Goal: Transaction & Acquisition: Purchase product/service

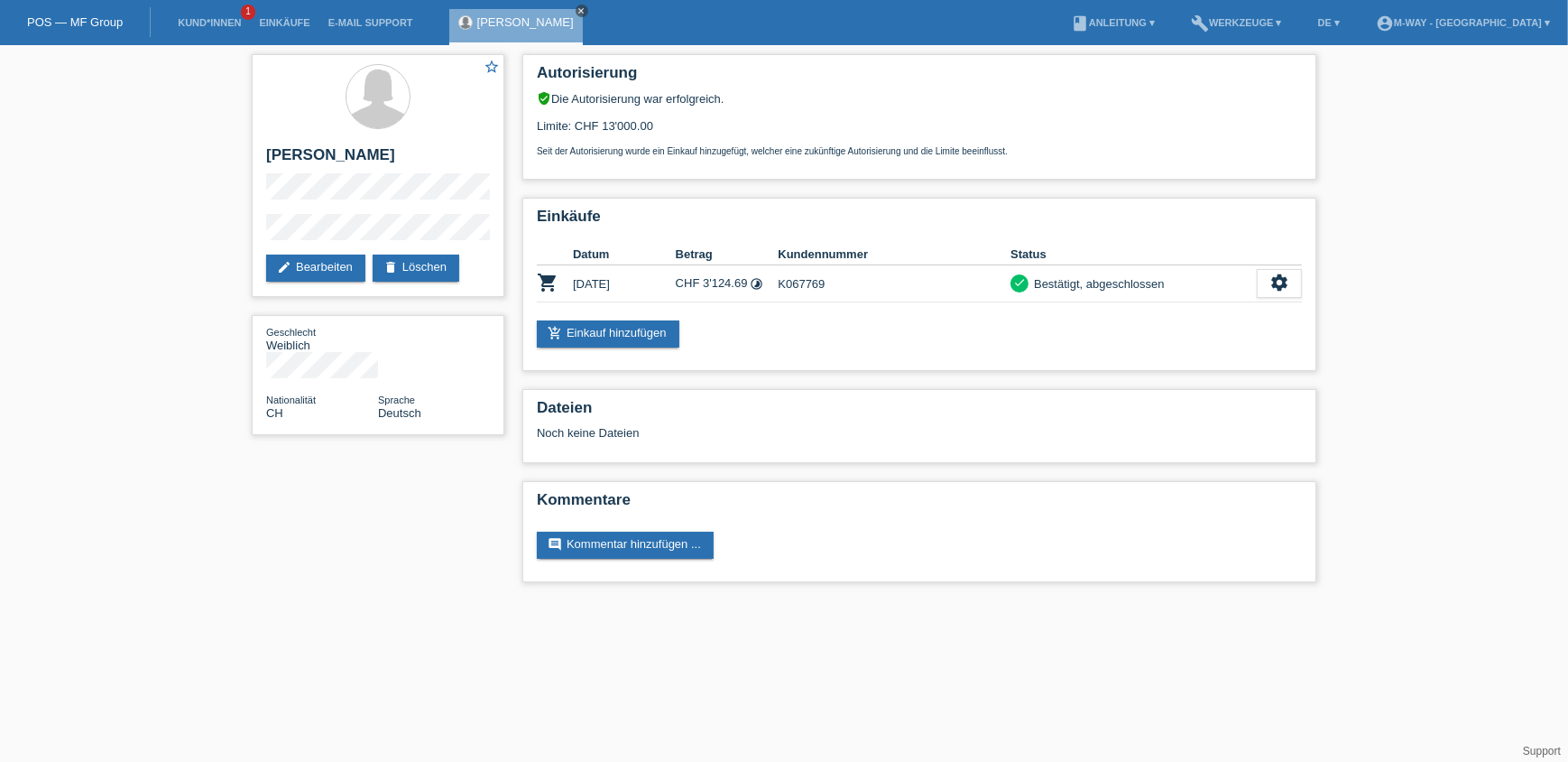
click at [587, 13] on icon "close" at bounding box center [582, 10] width 9 height 9
click at [227, 21] on link "Kund*innen" at bounding box center [208, 22] width 81 height 11
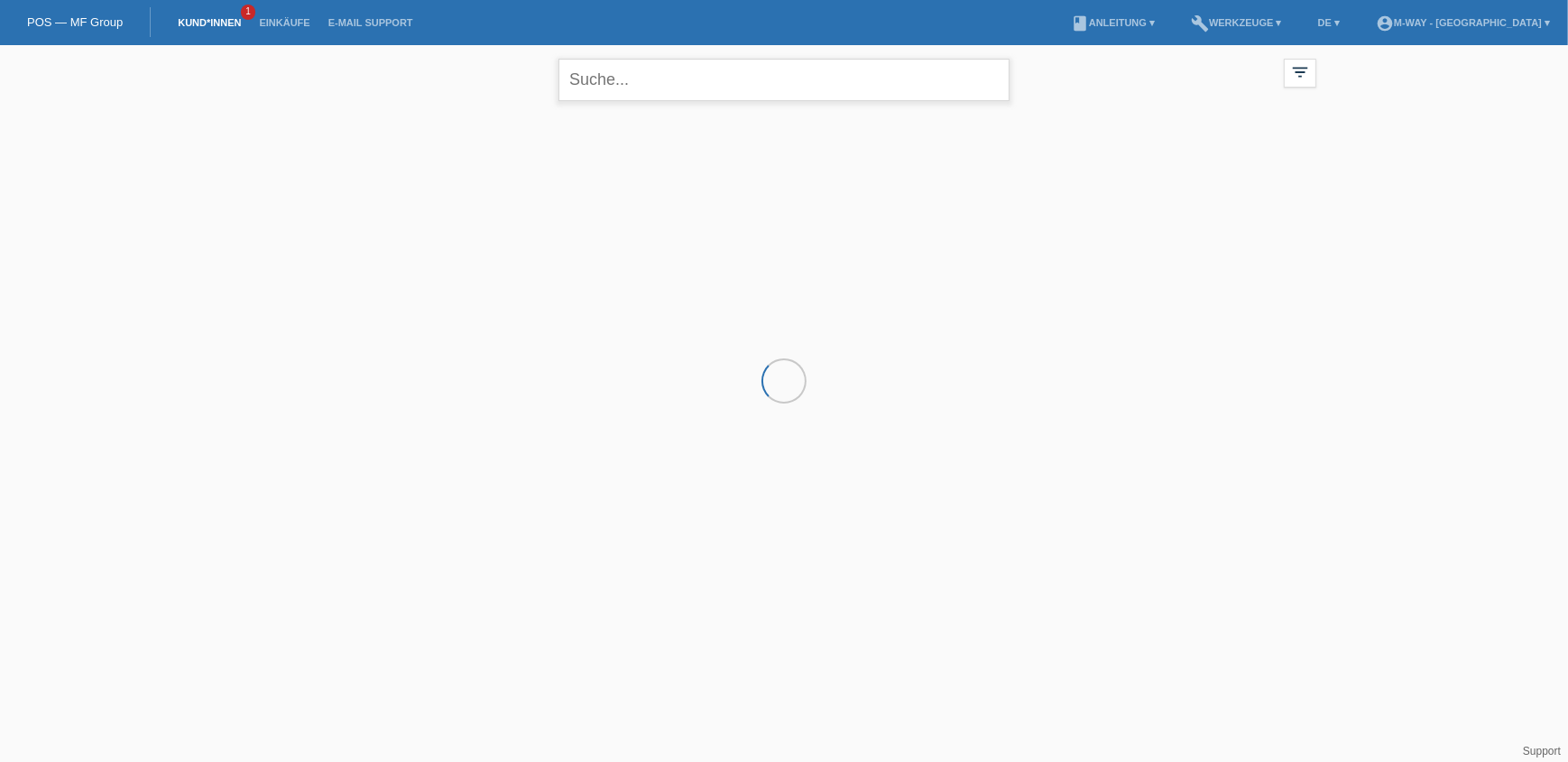
click at [604, 82] on input "text" at bounding box center [784, 80] width 451 height 43
click at [595, 81] on input "emmanuela Febrario" at bounding box center [784, 80] width 451 height 43
click at [695, 81] on input "Febrario" at bounding box center [784, 80] width 451 height 43
type input "Febrario"
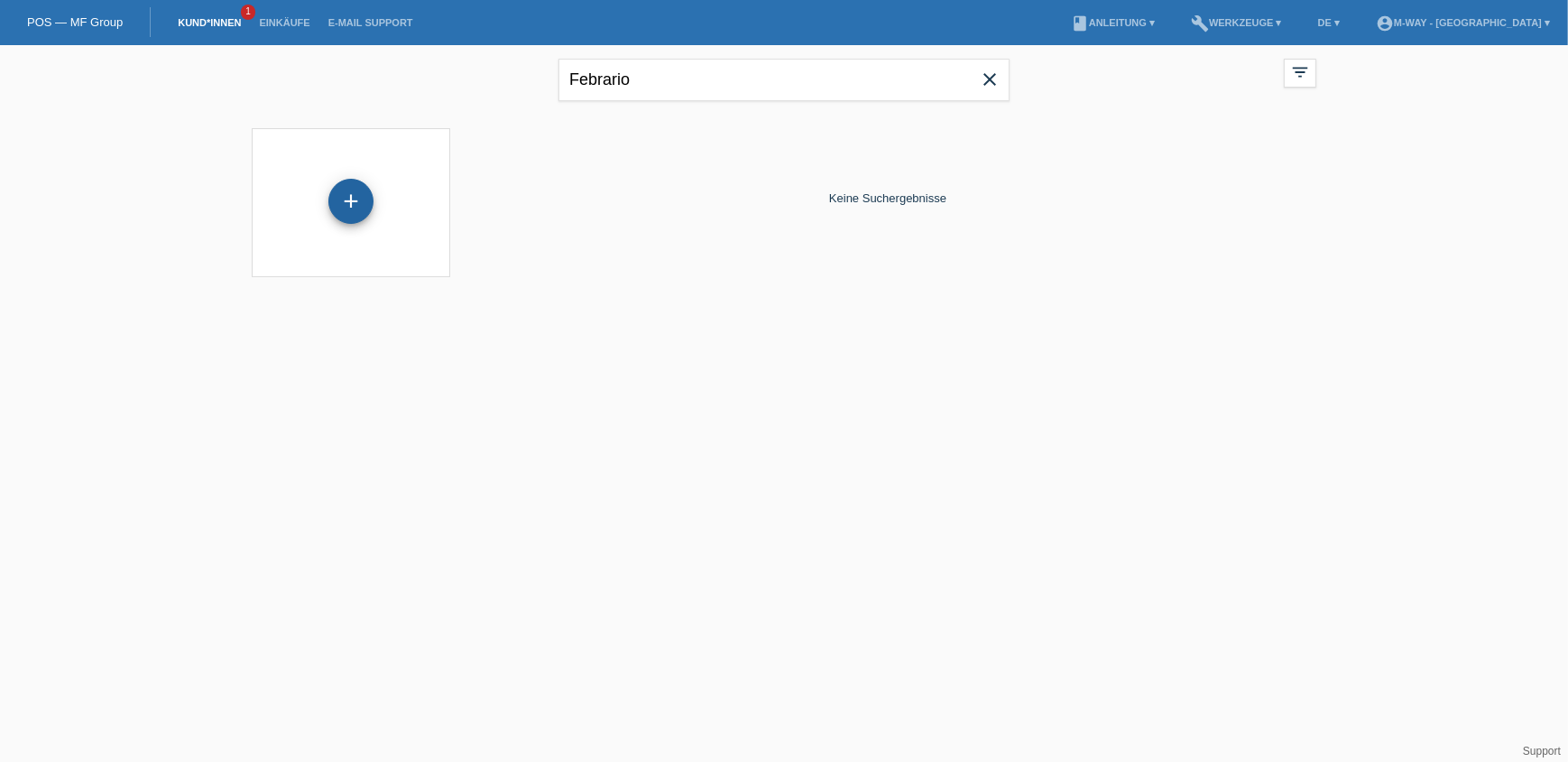
click at [347, 197] on div "+" at bounding box center [351, 201] width 45 height 45
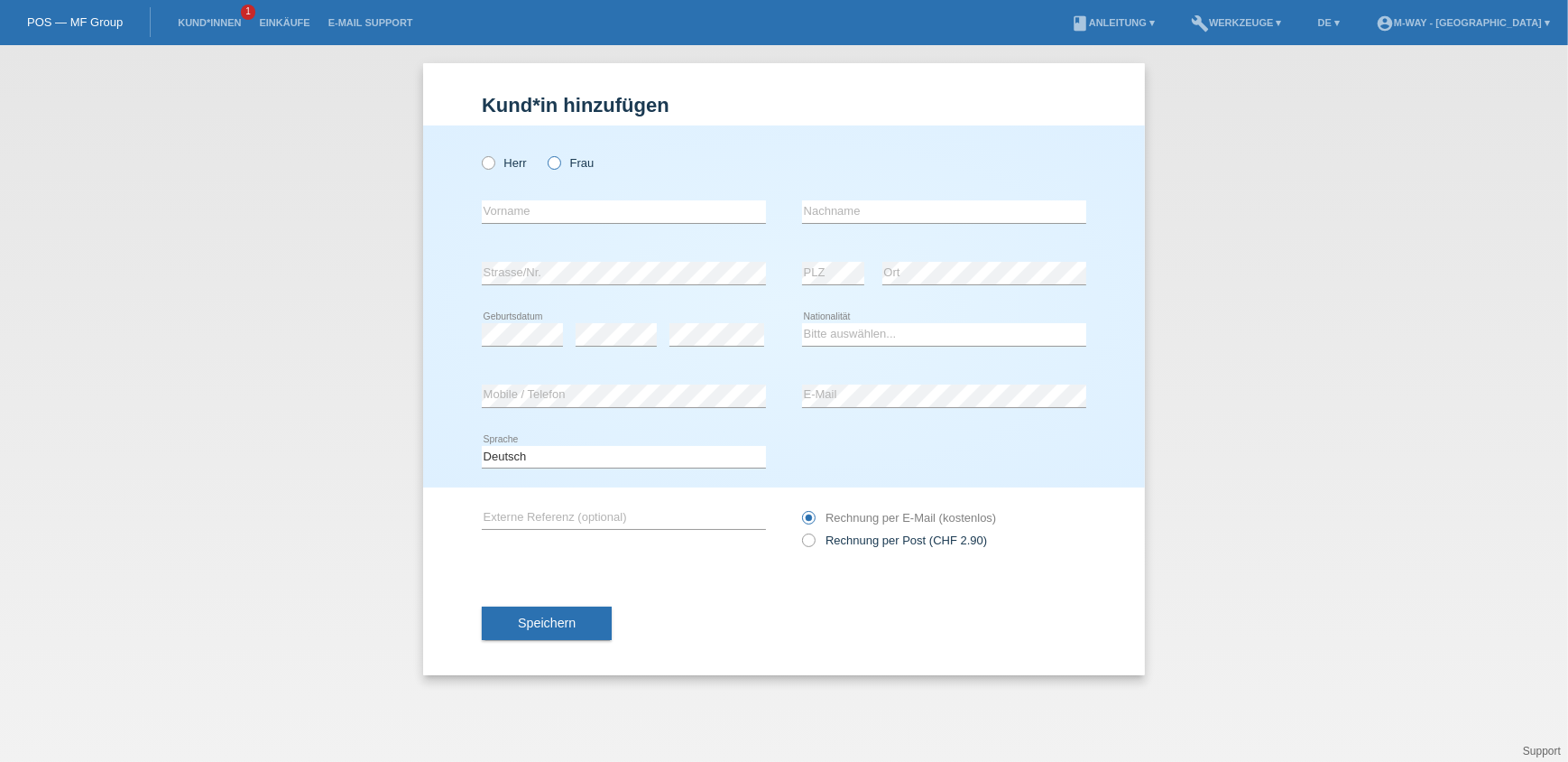
click at [545, 154] on icon at bounding box center [545, 154] width 0 height 0
click at [553, 165] on input "Frau" at bounding box center [553, 162] width 12 height 12
radio input "true"
click at [556, 220] on input "text" at bounding box center [624, 211] width 284 height 22
type input "Emanu"
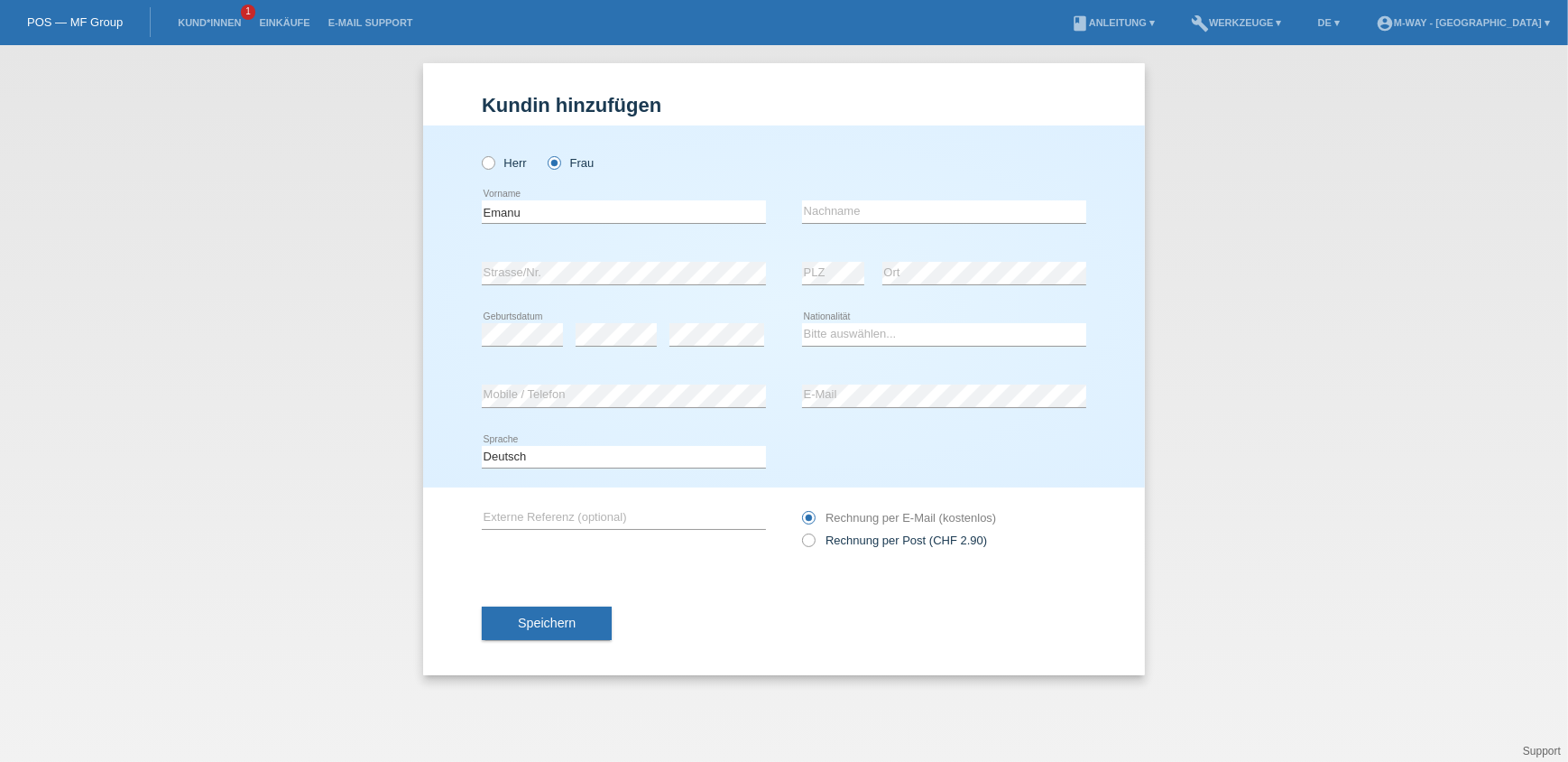
click at [201, 29] on li "Kund*innen 1" at bounding box center [208, 22] width 81 height 46
click at [211, 17] on li "Kund*innen 1" at bounding box center [208, 22] width 81 height 46
click at [214, 25] on link "Kund*innen" at bounding box center [208, 22] width 81 height 11
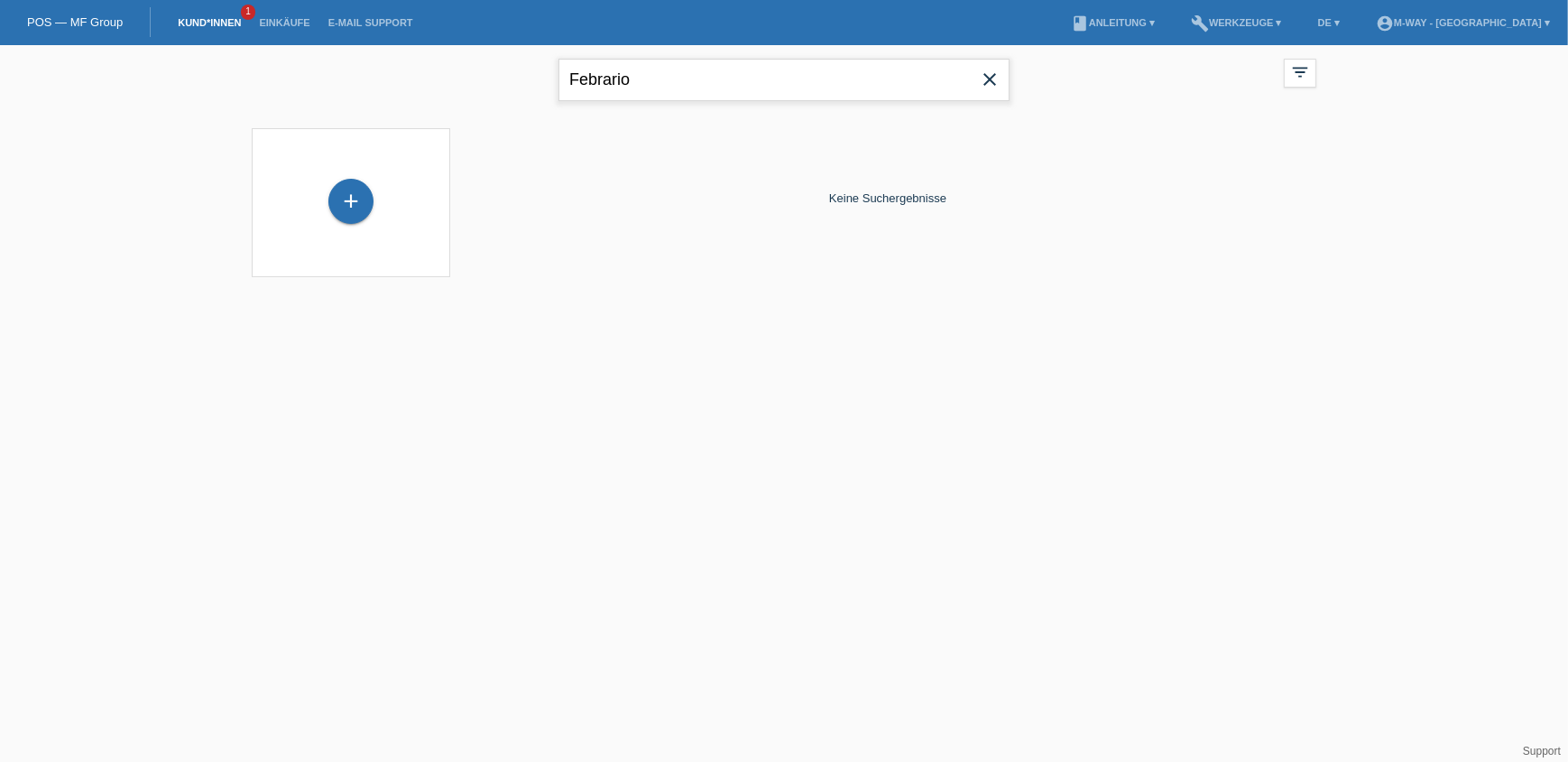
click at [655, 79] on input "Febrario" at bounding box center [784, 80] width 451 height 43
click at [655, 79] on input "Febraio" at bounding box center [784, 80] width 451 height 43
type input "Febraio"
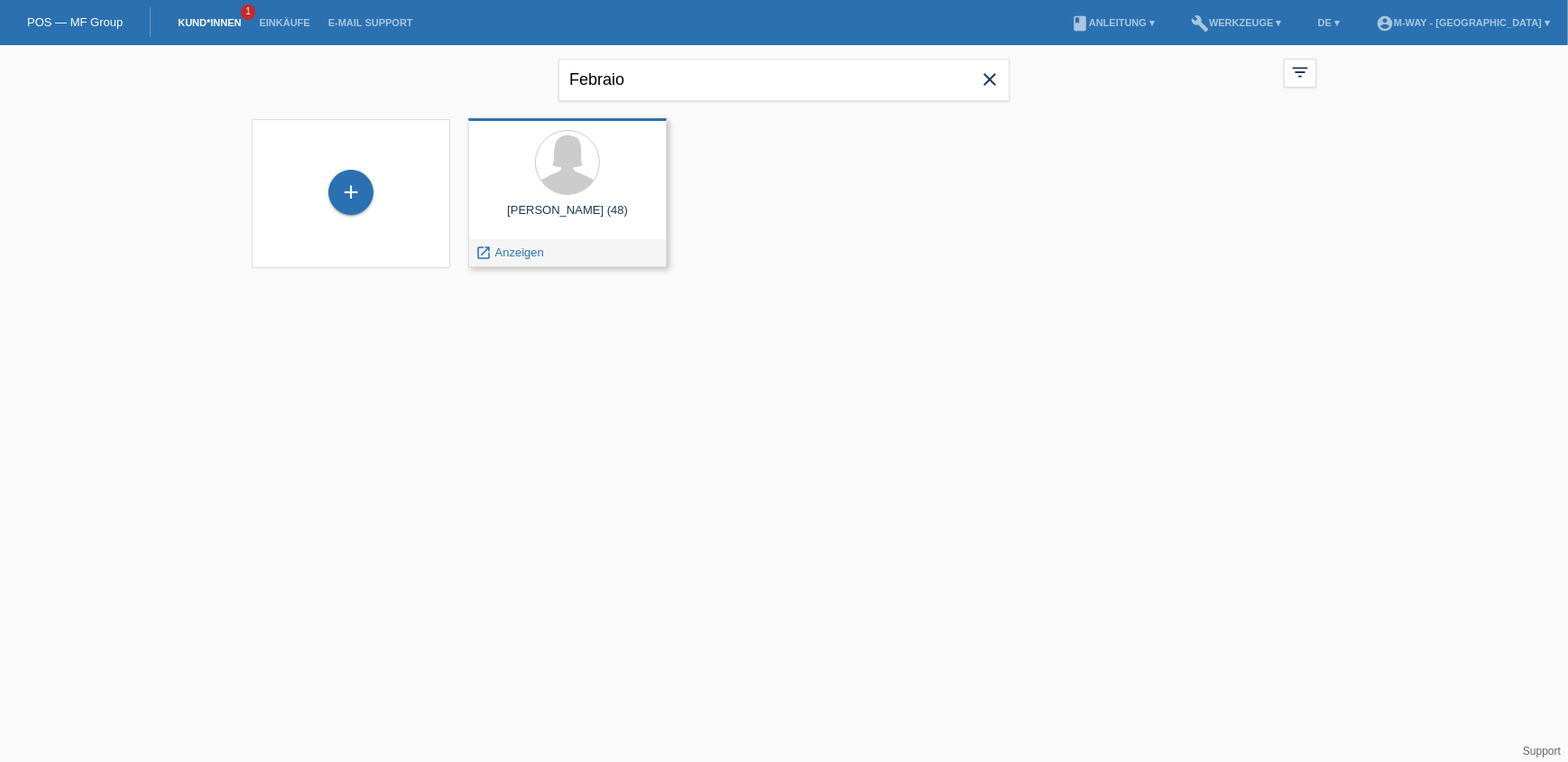
click at [553, 195] on div at bounding box center [567, 164] width 169 height 68
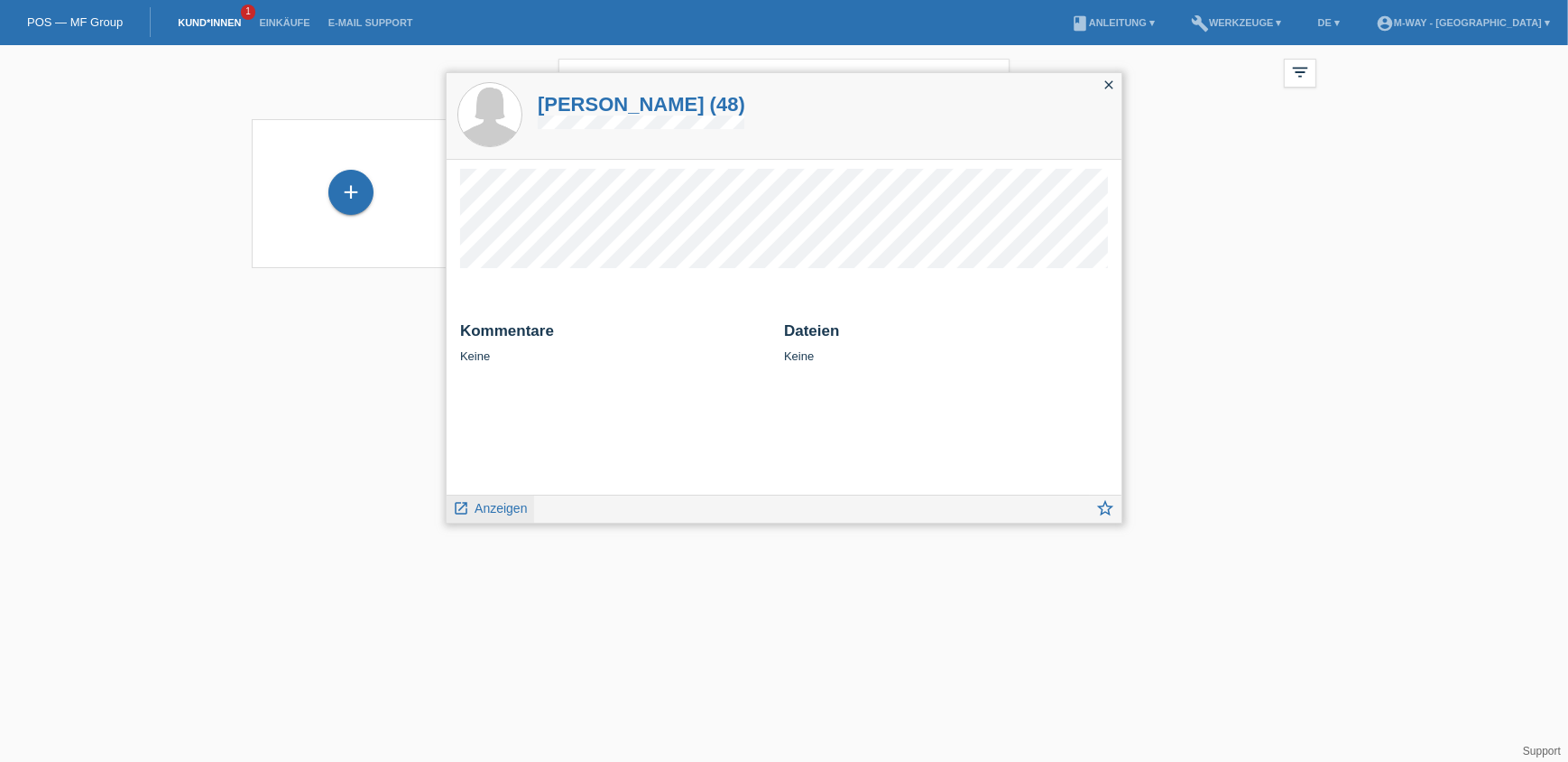
click at [489, 504] on span "Anzeigen" at bounding box center [501, 508] width 53 height 15
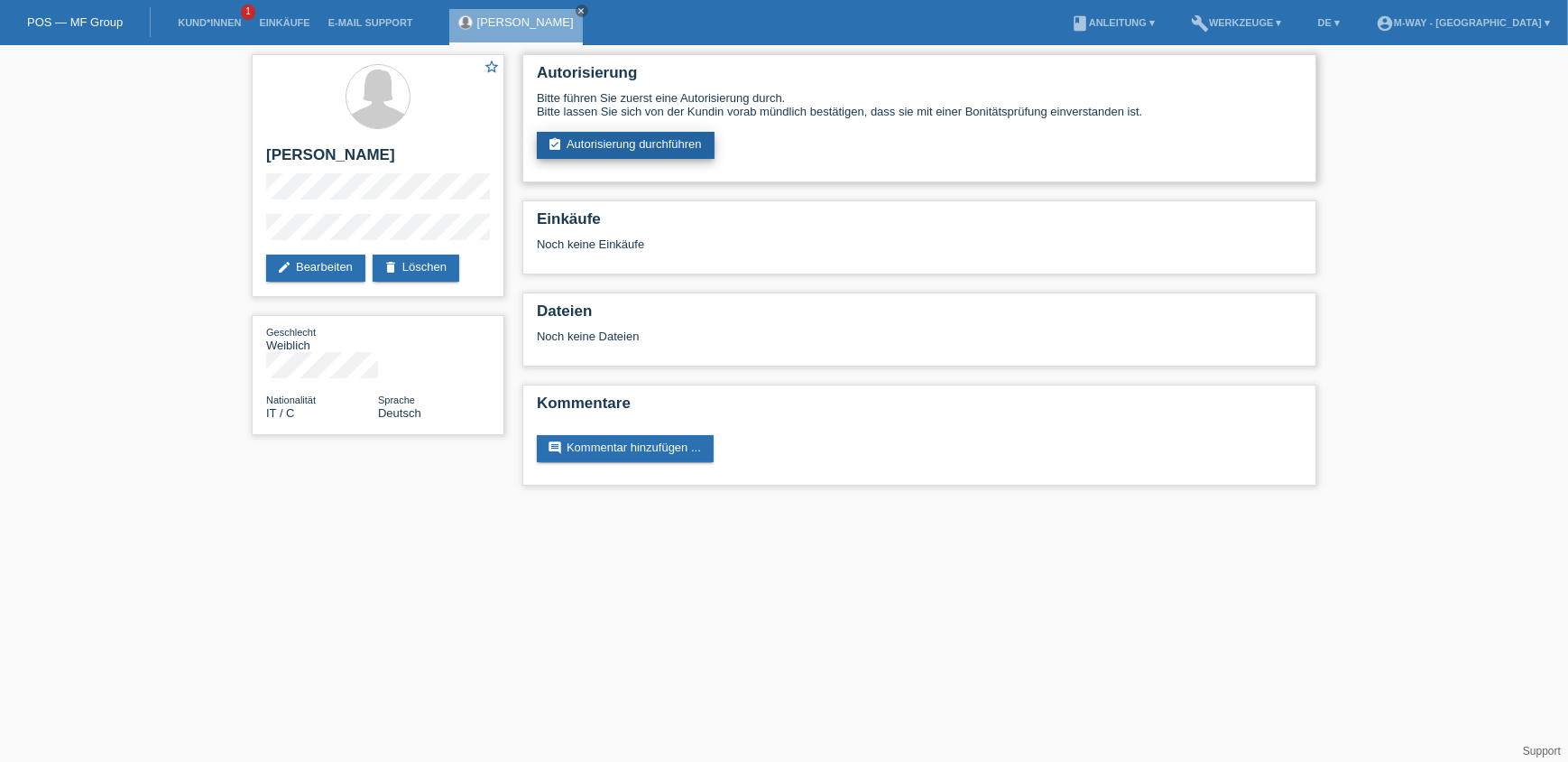
click at [639, 139] on link "assignment_turned_in Autorisierung durchführen" at bounding box center [625, 145] width 178 height 27
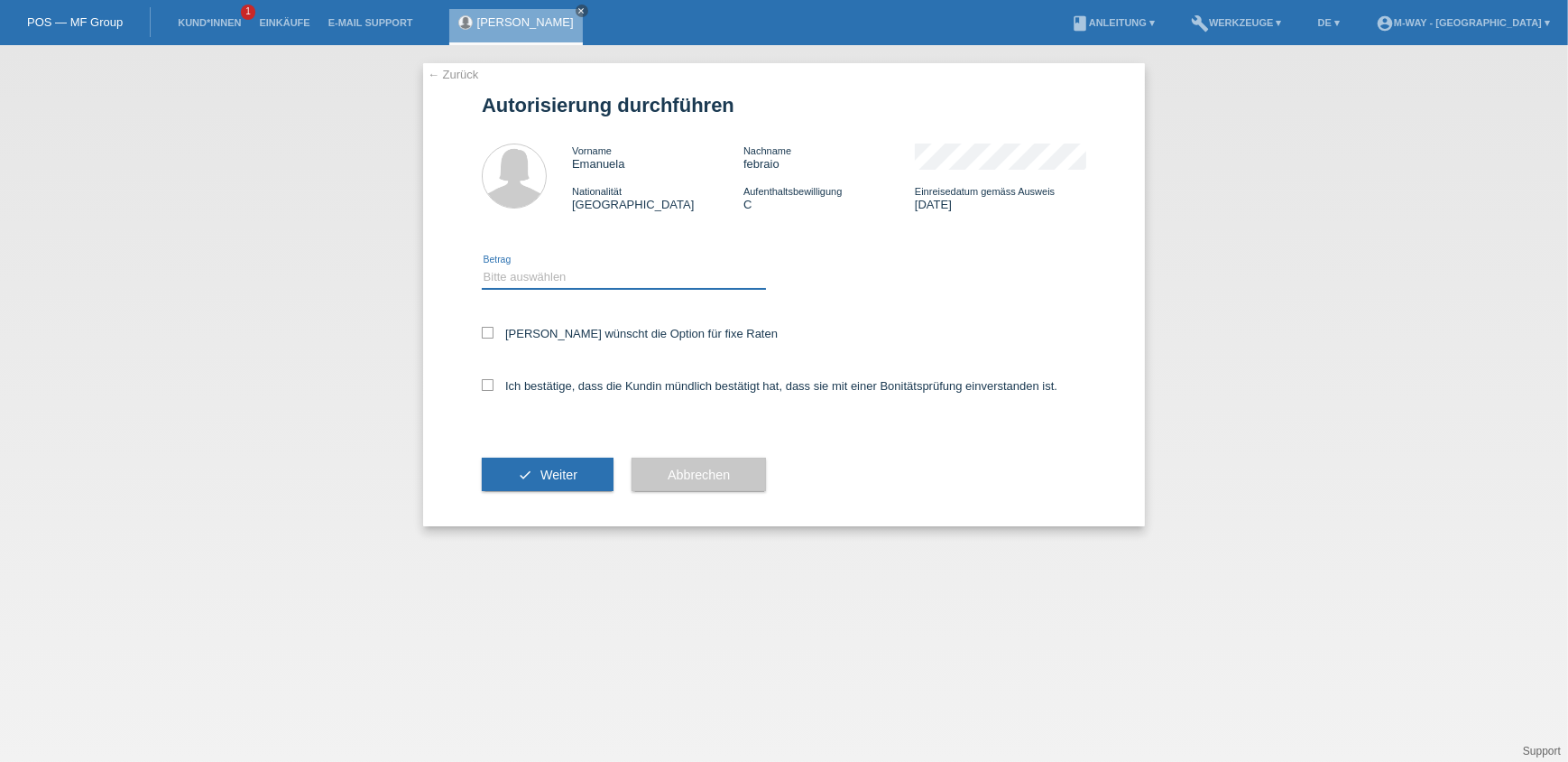
click at [661, 279] on select "Bitte auswählen CHF 1.00 - CHF 499.00 CHF 500.00 - CHF 1'999.00 CHF 2'000.00 - …" at bounding box center [624, 277] width 284 height 21
click at [481, 267] on select "Bitte auswählen CHF 1.00 - CHF 499.00 CHF 500.00 - CHF 1'999.00 CHF 2'000.00 - …" at bounding box center [624, 277] width 284 height 21
click at [527, 270] on select "Bitte auswählen CHF 1.00 - CHF 499.00 CHF 500.00 - CHF 1'999.00 CHF 2'000.00 - …" at bounding box center [624, 277] width 284 height 21
select select "2"
click at [481, 267] on select "Bitte auswählen CHF 1.00 - CHF 499.00 CHF 500.00 - CHF 1'999.00 CHF 2'000.00 - …" at bounding box center [624, 277] width 284 height 21
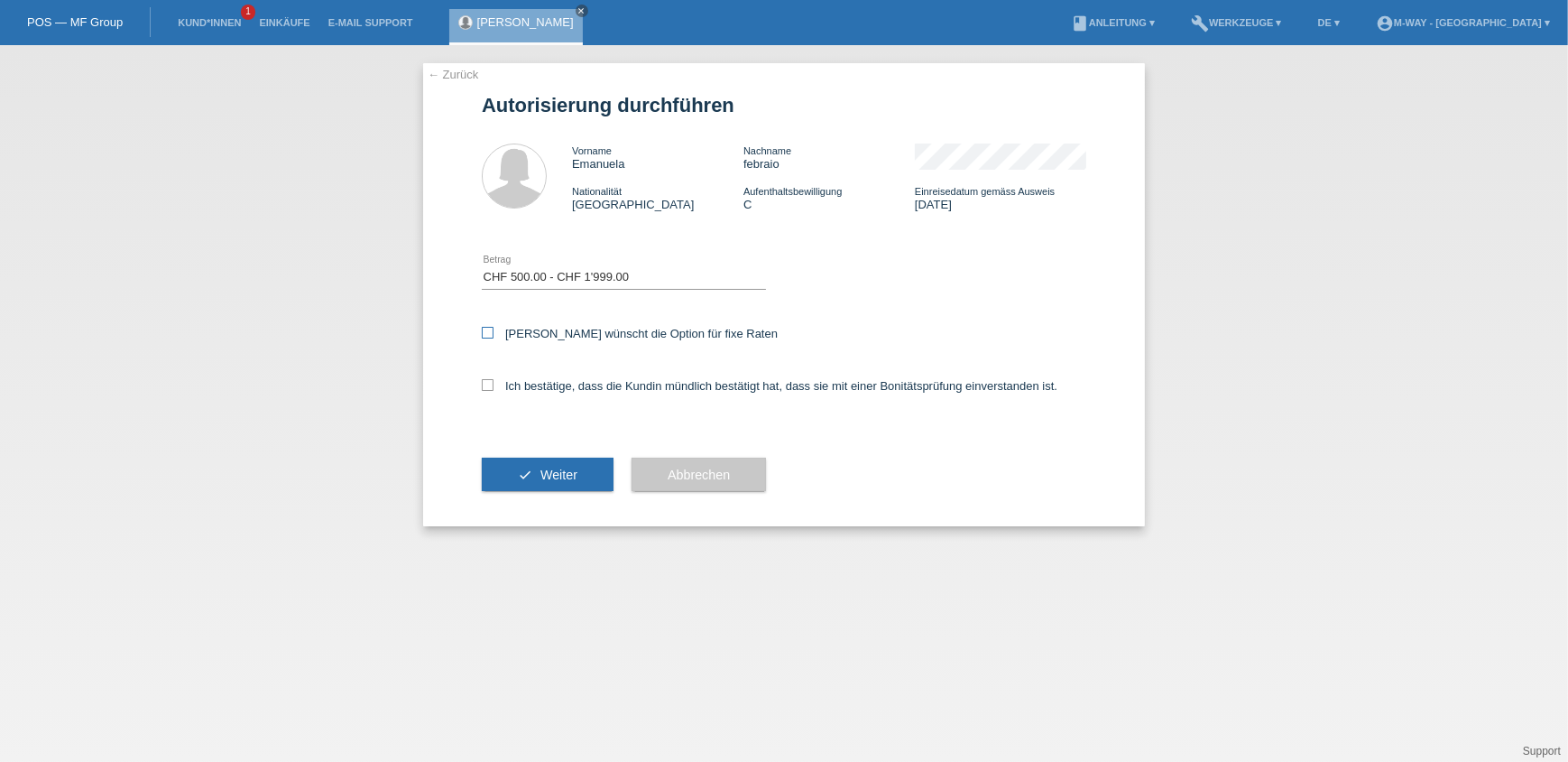
click at [525, 333] on label "[PERSON_NAME] wünscht die Option für fixe Raten" at bounding box center [629, 334] width 296 height 14
click at [493, 333] on input "[PERSON_NAME] wünscht die Option für fixe Raten" at bounding box center [487, 333] width 12 height 12
checkbox input "true"
click at [514, 374] on div "Ich bestätige, dass die Kundin mündlich bestätigt hat, dass sie mit einer Bonit…" at bounding box center [783, 391] width 604 height 61
click at [515, 384] on label "Ich bestätige, dass die Kundin mündlich bestätigt hat, dass sie mit einer Bonit…" at bounding box center [769, 385] width 576 height 14
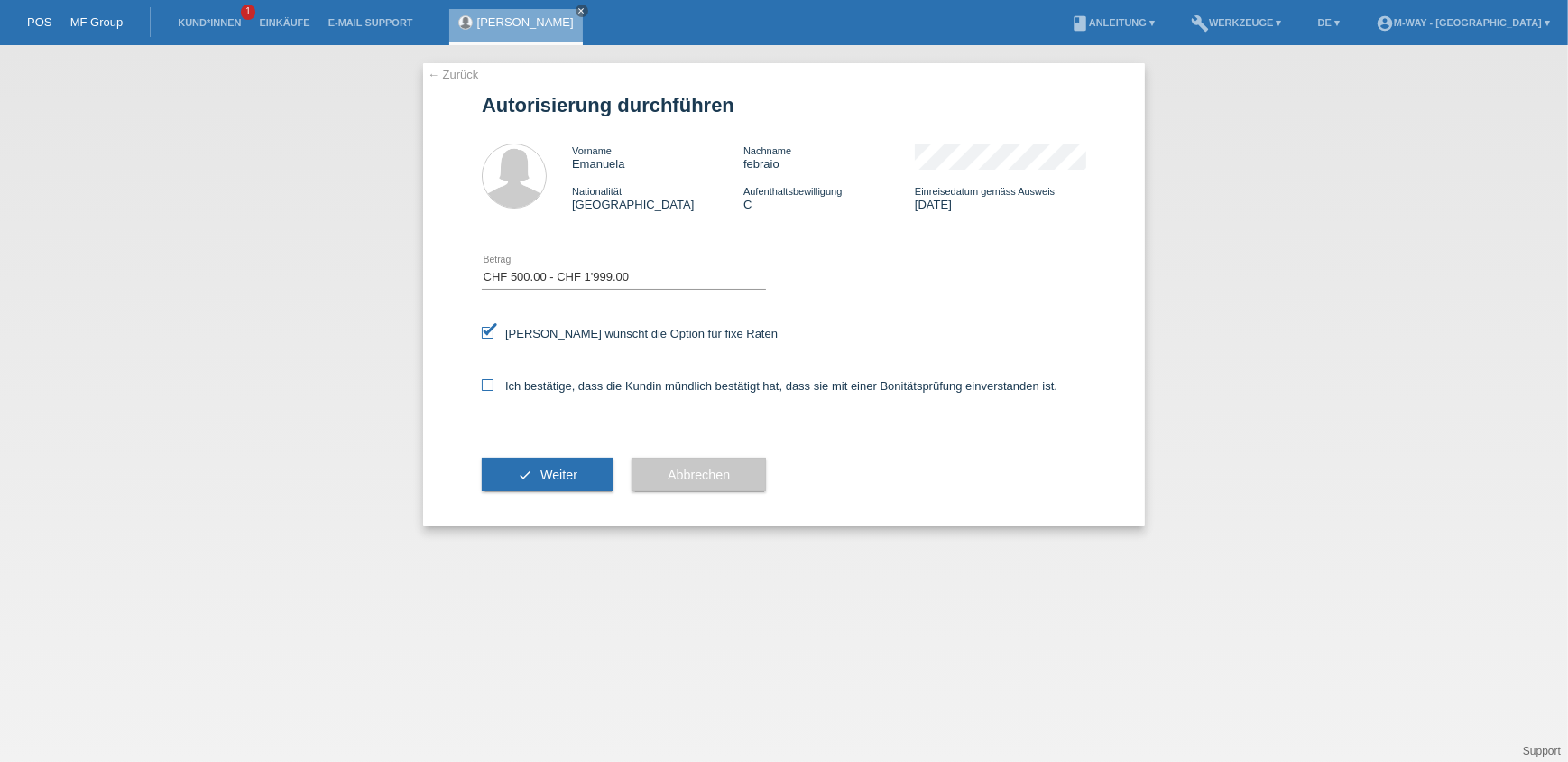
click at [493, 384] on input "Ich bestätige, dass die Kundin mündlich bestätigt hat, dass sie mit einer Bonit…" at bounding box center [487, 384] width 12 height 12
checkbox input "true"
click at [560, 464] on button "check Weiter" at bounding box center [547, 474] width 131 height 34
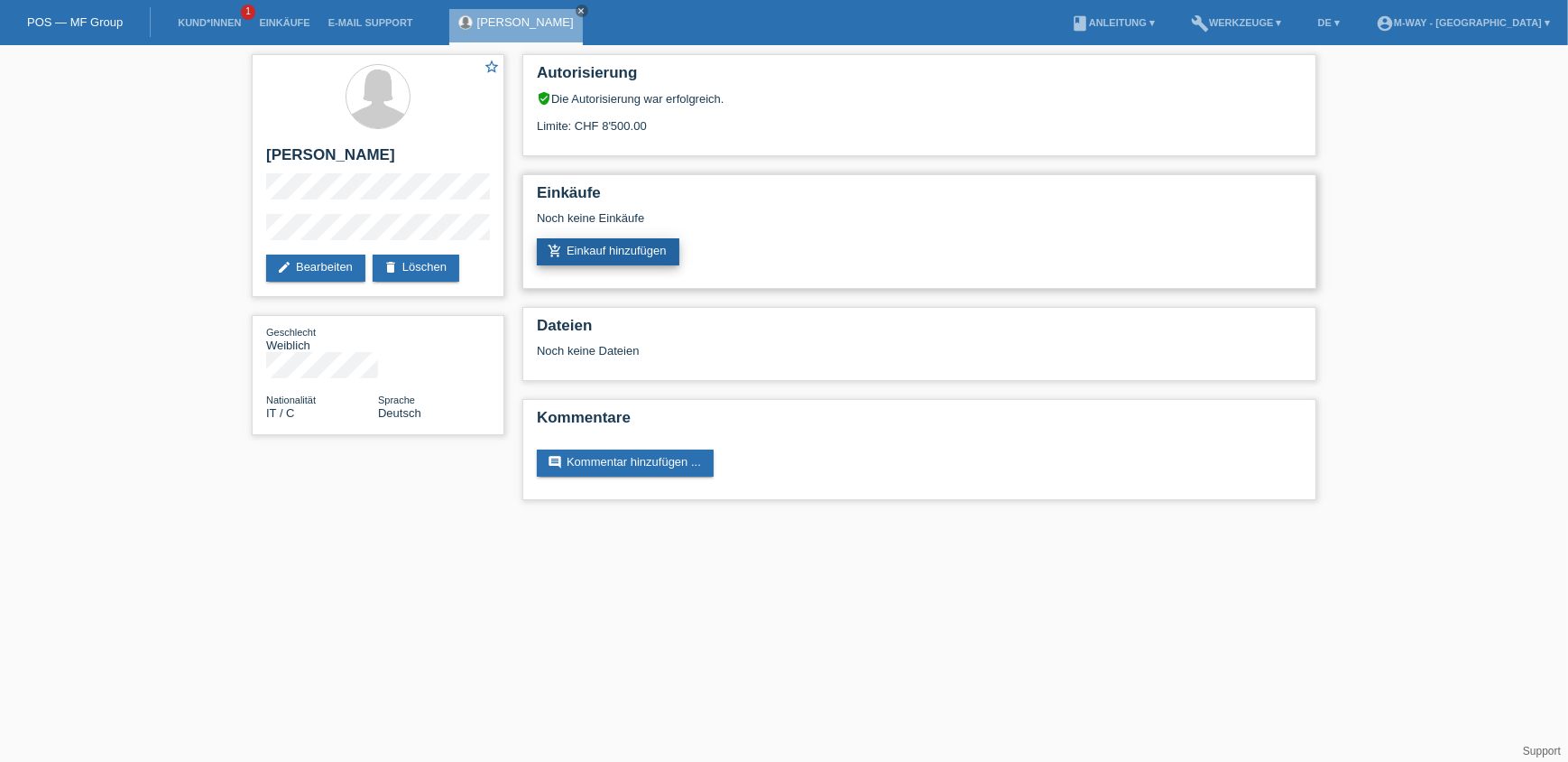
click at [612, 251] on link "add_shopping_cart Einkauf hinzufügen" at bounding box center [608, 252] width 143 height 27
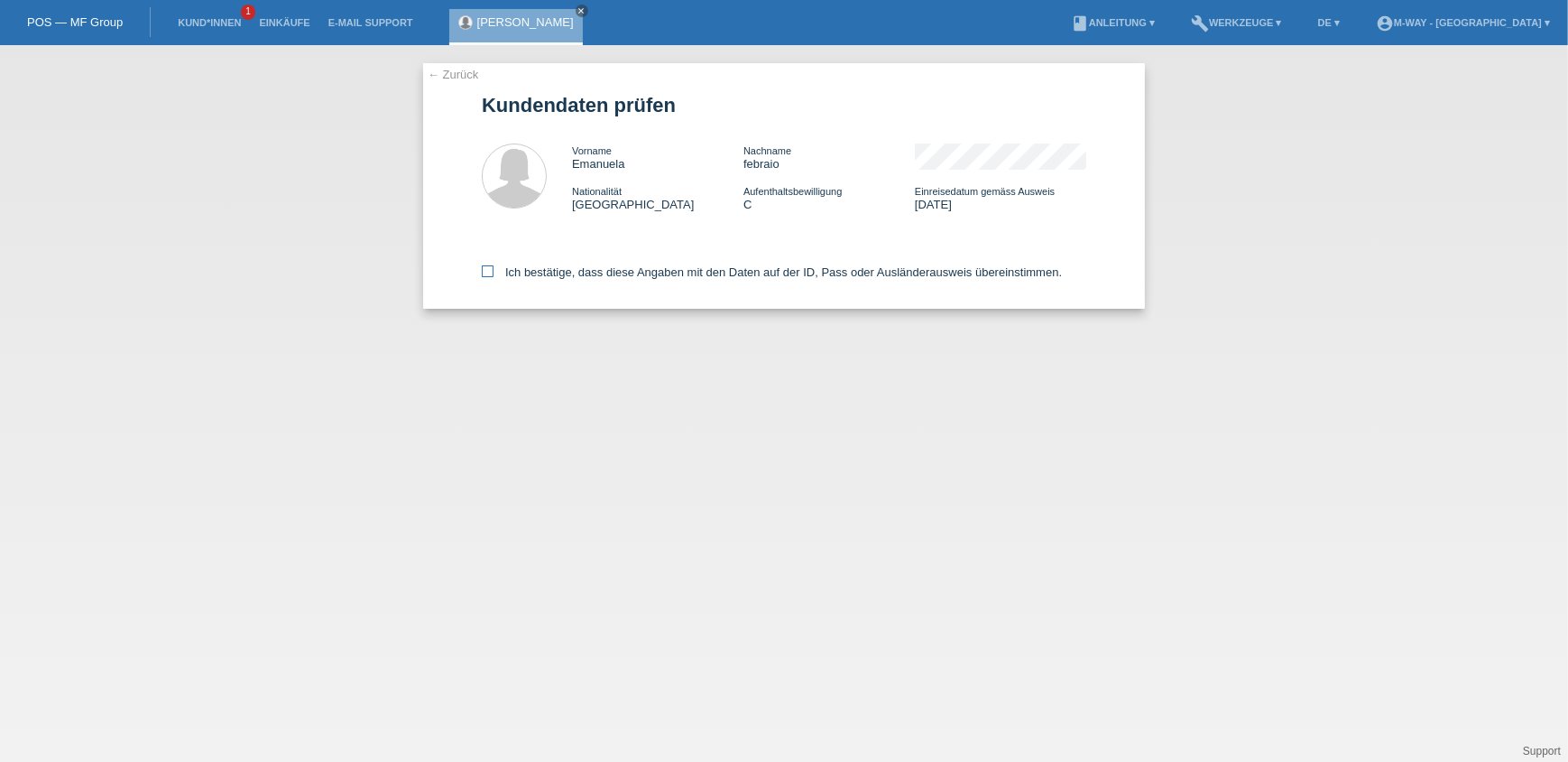
click at [501, 272] on label "Ich bestätige, dass diese Angaben mit den Daten auf der ID, Pass oder Ausländer…" at bounding box center [771, 272] width 580 height 14
click at [493, 272] on input "Ich bestätige, dass diese Angaben mit den Daten auf der ID, Pass oder Ausländer…" at bounding box center [487, 272] width 12 height 12
checkbox input "true"
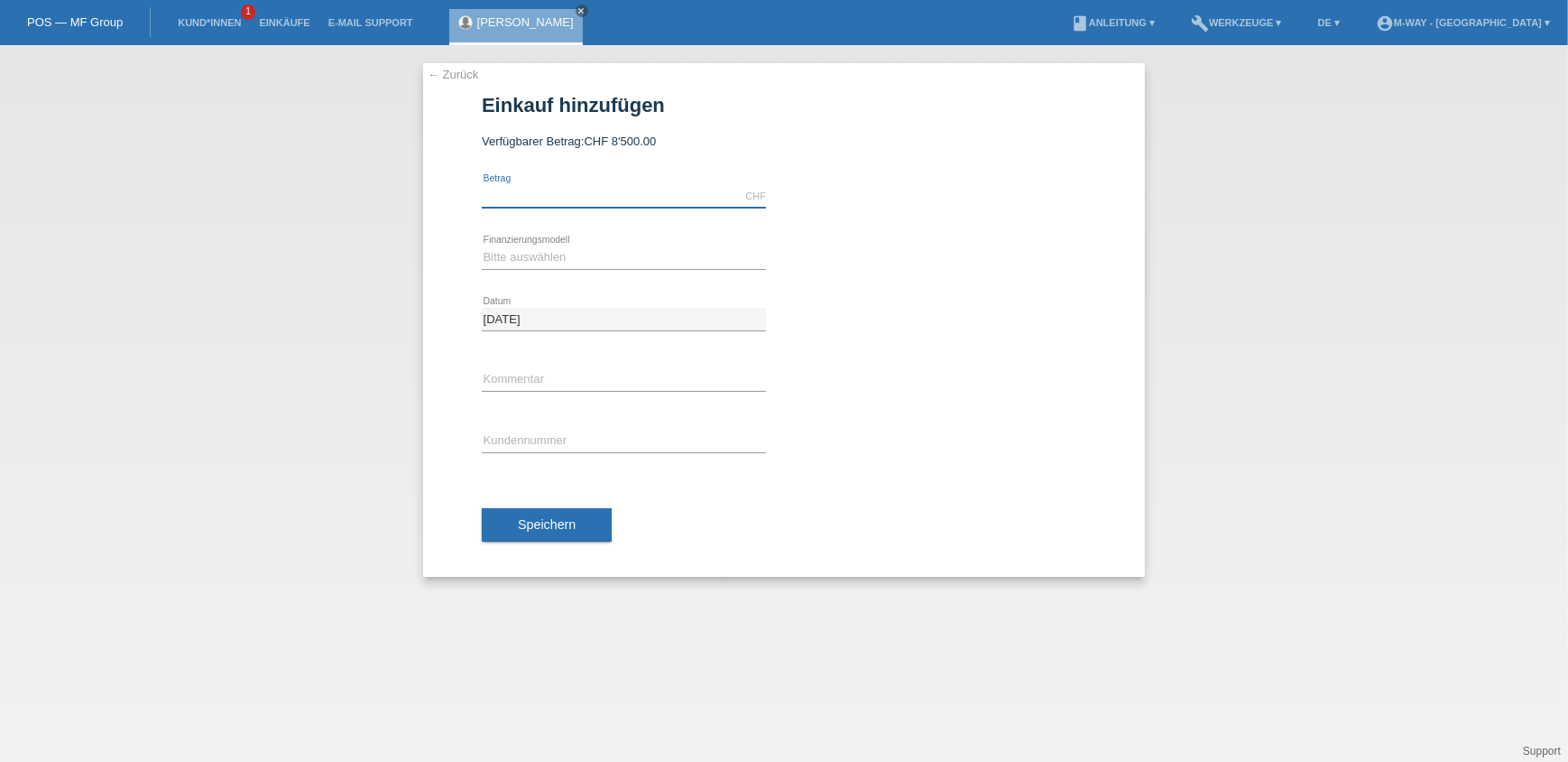
click at [609, 199] on input "text" at bounding box center [624, 196] width 284 height 22
type input "1390.00"
click at [576, 258] on select "Bitte auswählen Fixe Raten Kauf auf Rechnung mit Teilzahlungsoption" at bounding box center [624, 257] width 284 height 21
select select "77"
click at [481, 246] on select "Bitte auswählen Fixe Raten Kauf auf Rechnung mit Teilzahlungsoption" at bounding box center [624, 257] width 284 height 21
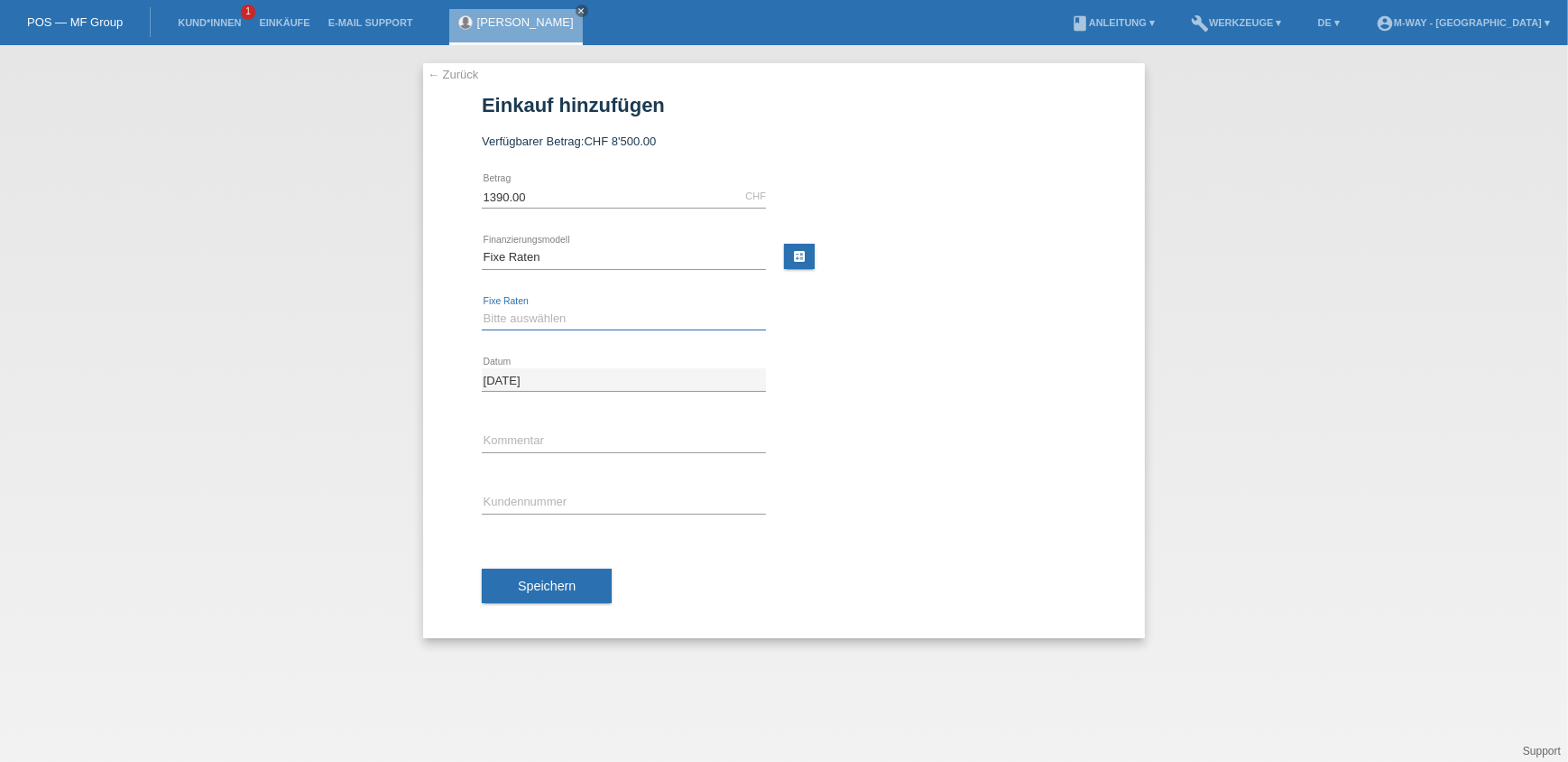
click at [549, 319] on select "Bitte auswählen 4 Raten 5 Raten 6 Raten 7 Raten 8 Raten 9 Raten 10 Raten 11 Rat…" at bounding box center [624, 318] width 284 height 21
select select "172"
click at [481, 308] on select "Bitte auswählen 4 Raten 5 Raten 6 Raten 7 Raten 8 Raten 9 Raten 10 Raten 11 Rat…" at bounding box center [624, 318] width 284 height 21
click at [535, 436] on input "text" at bounding box center [624, 440] width 284 height 22
type input "Belegnr.:"
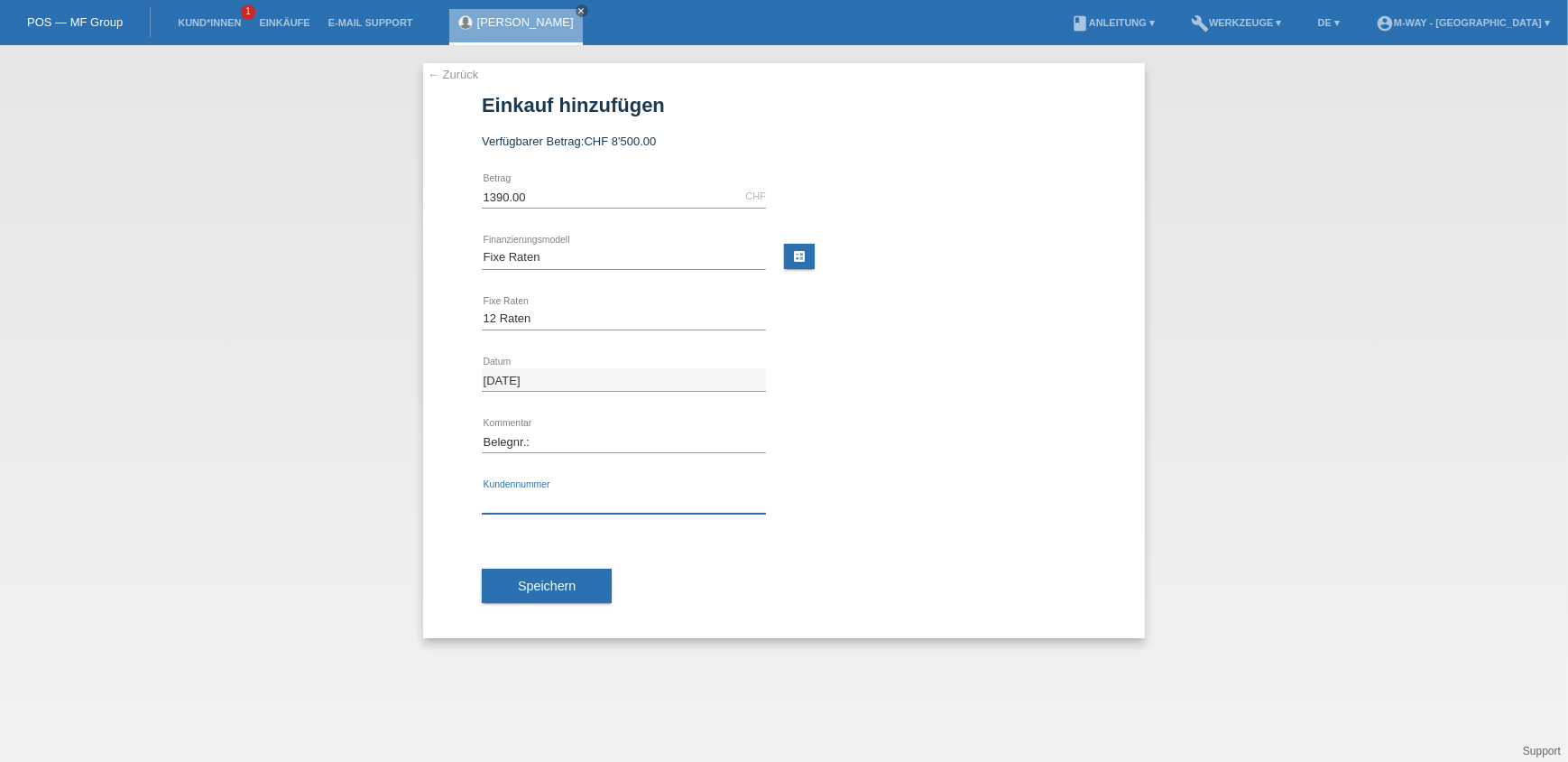
click at [516, 490] on input "text" at bounding box center [624, 501] width 284 height 22
type input "K067741"
click at [603, 438] on input "Belegnr.:" at bounding box center [624, 440] width 284 height 22
type input "Belegnr.: 67159/6"
click at [562, 578] on span "Speichern" at bounding box center [546, 585] width 57 height 15
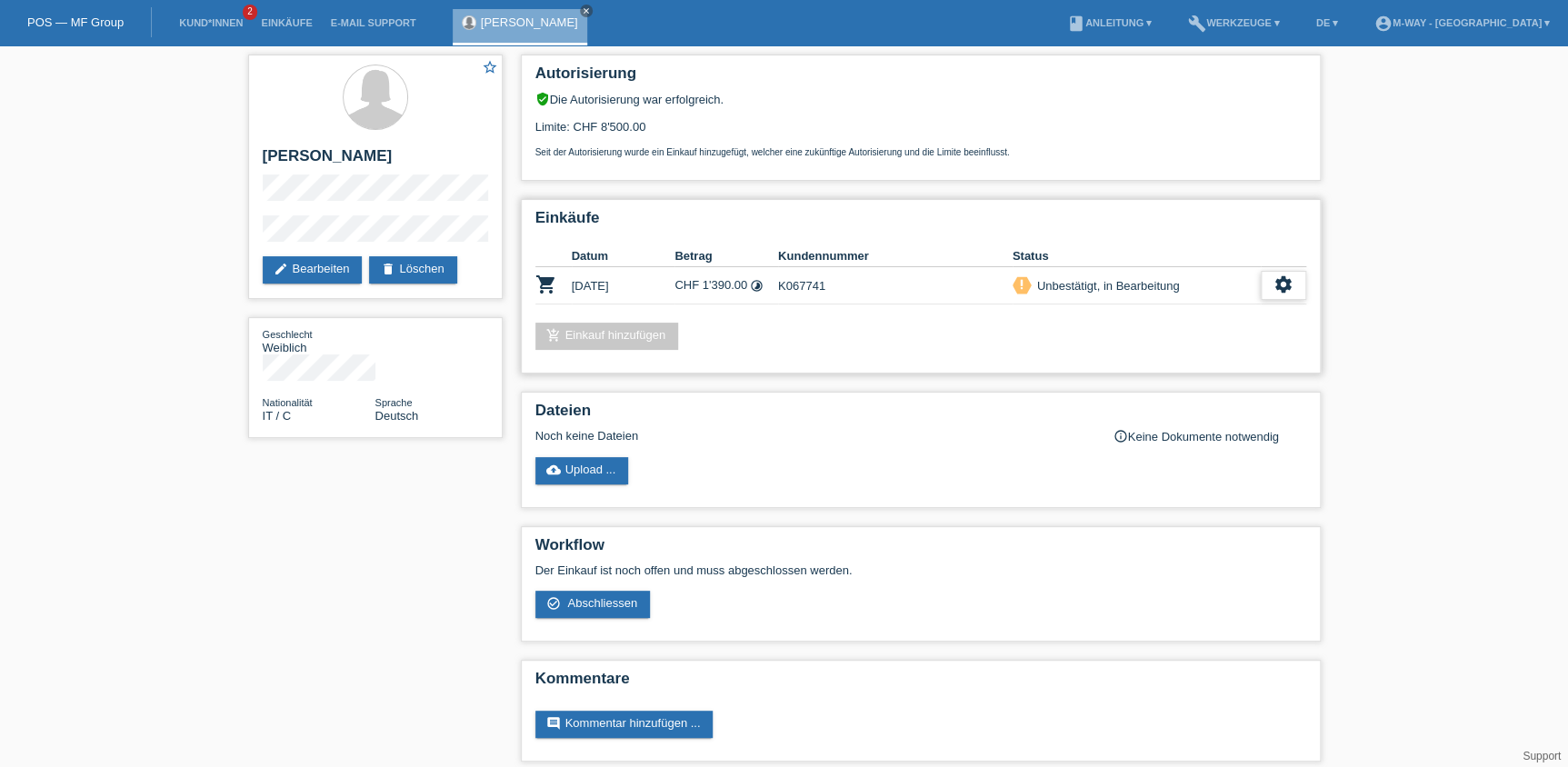
click at [1279, 281] on icon "settings" at bounding box center [1283, 284] width 20 height 20
click at [956, 331] on div "add_shopping_cart Einkauf hinzufügen" at bounding box center [920, 336] width 770 height 27
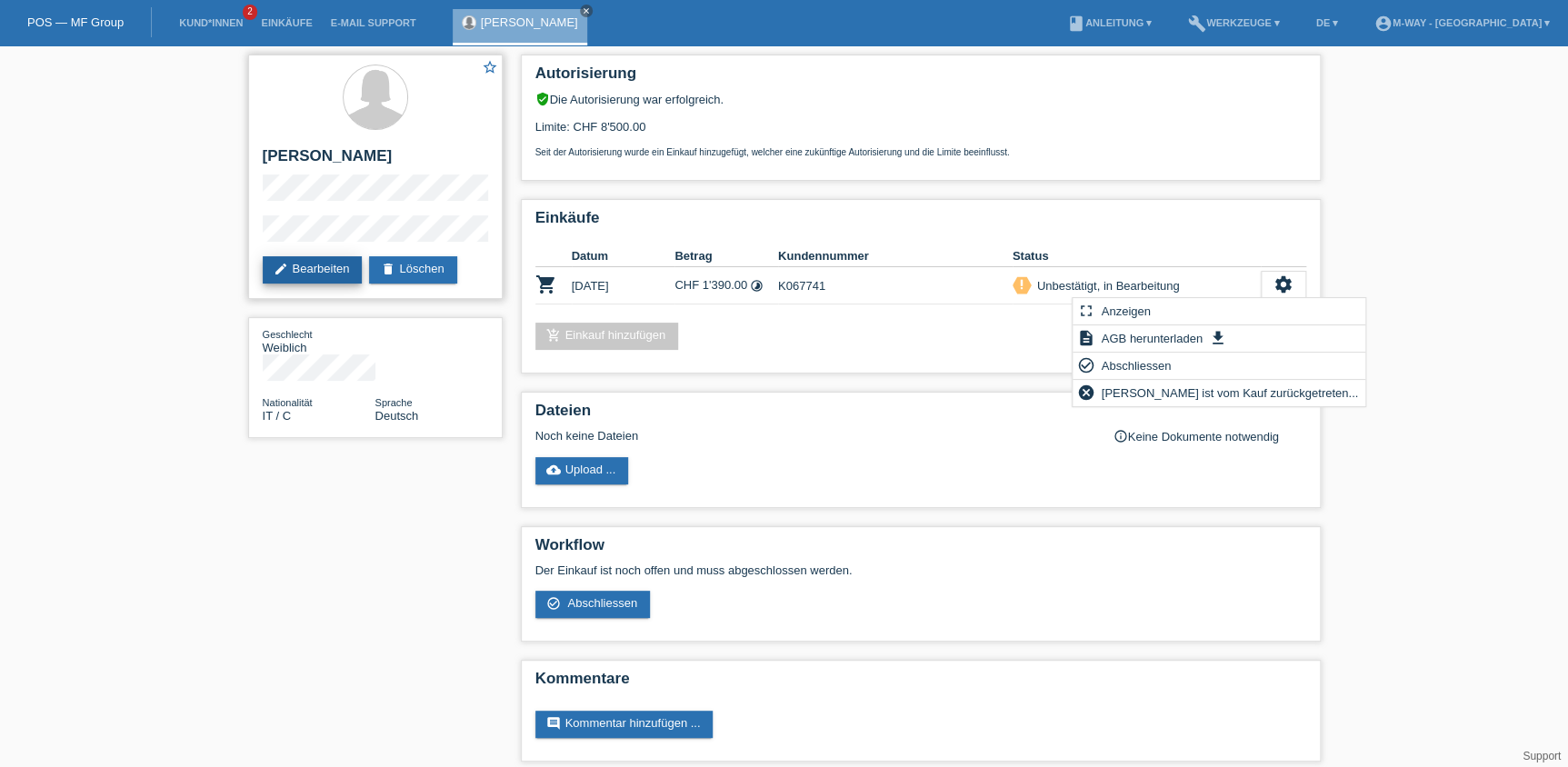
click at [292, 273] on link "edit Bearbeiten" at bounding box center [313, 270] width 100 height 27
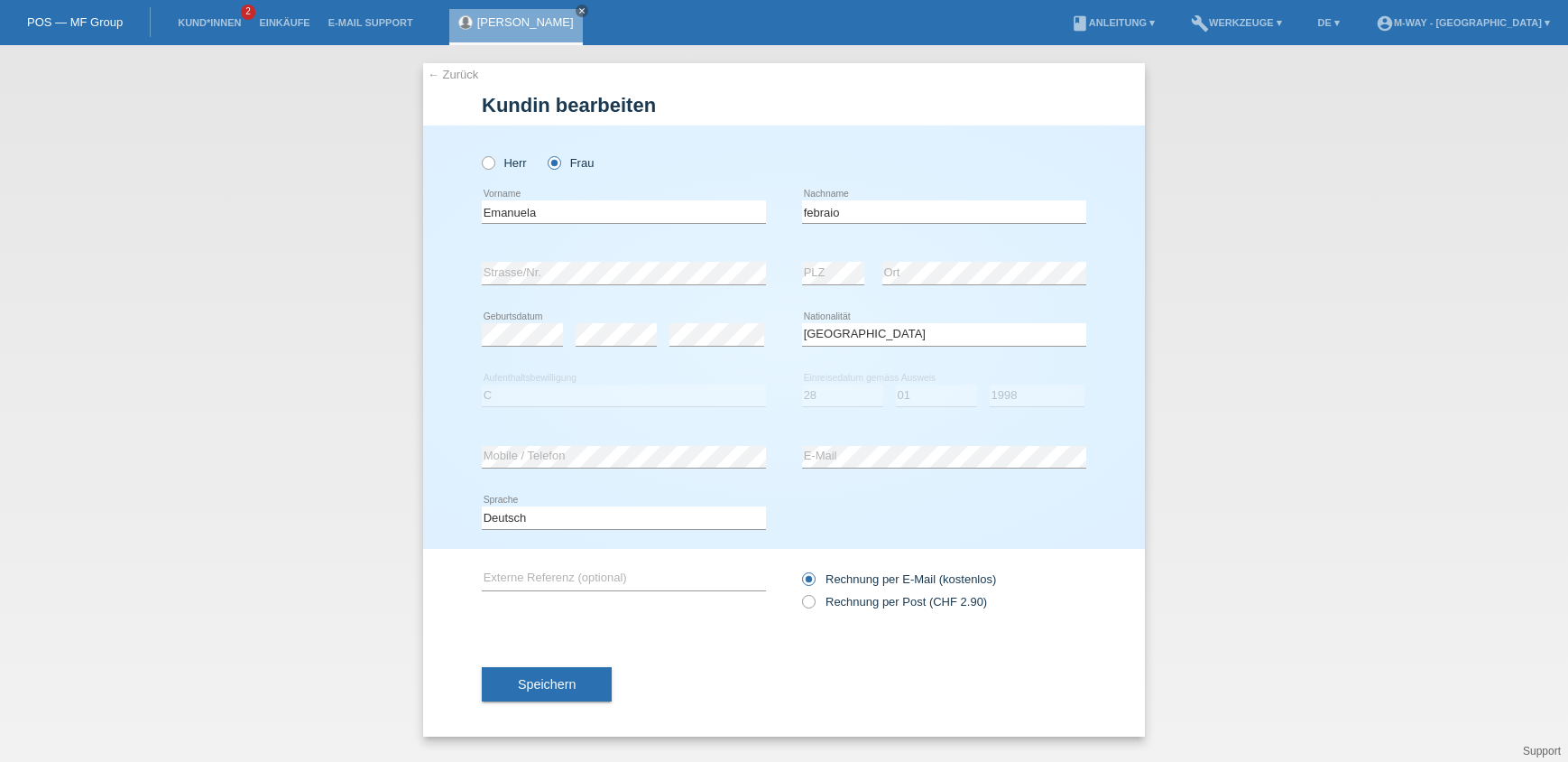
select select "IT"
select select "C"
select select "28"
select select "01"
select select "1998"
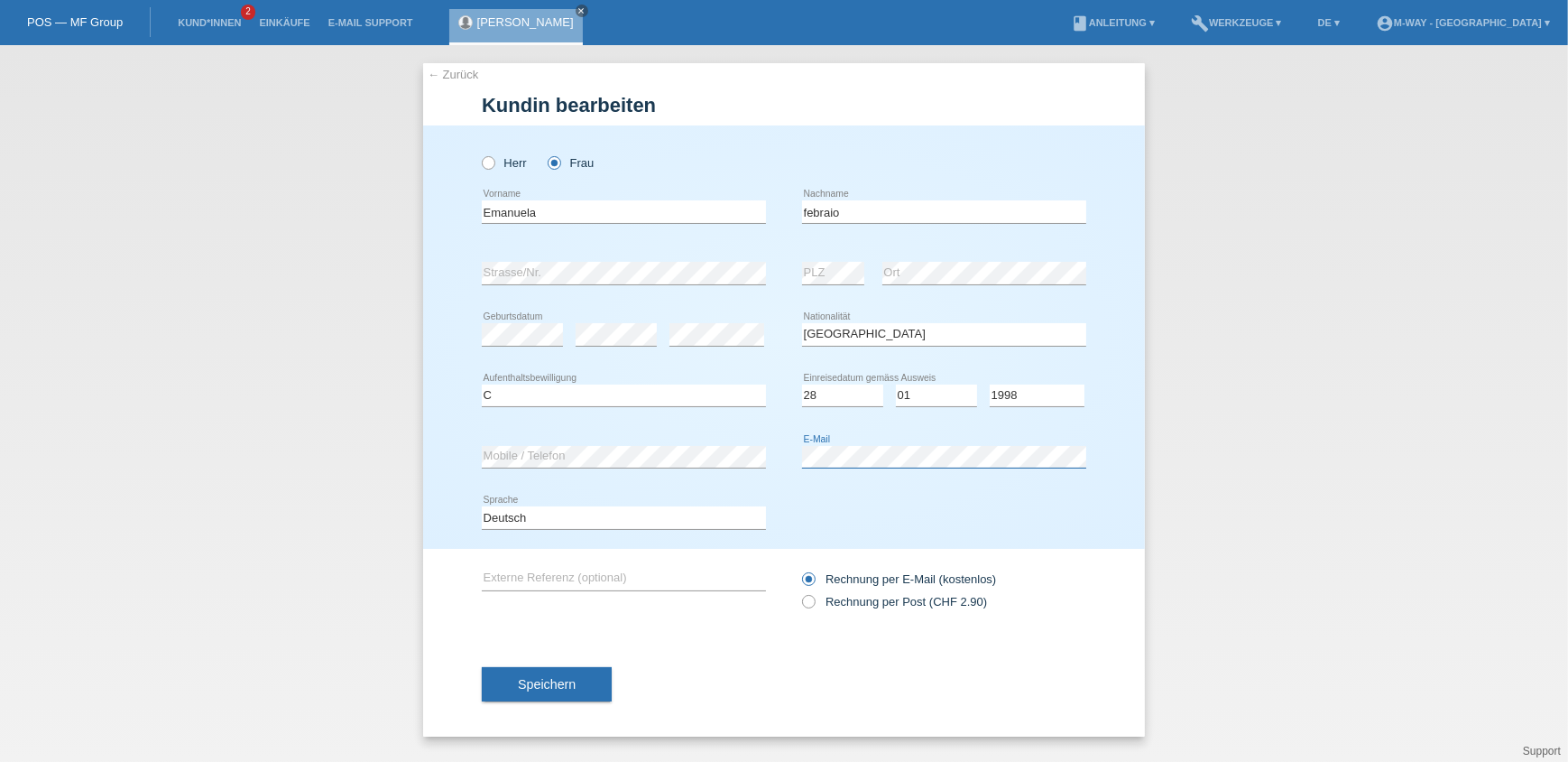
click at [792, 442] on div "error Mobile / Telefon error E-Mail" at bounding box center [783, 456] width 604 height 61
click at [607, 667] on button "Speichern" at bounding box center [547, 683] width 130 height 34
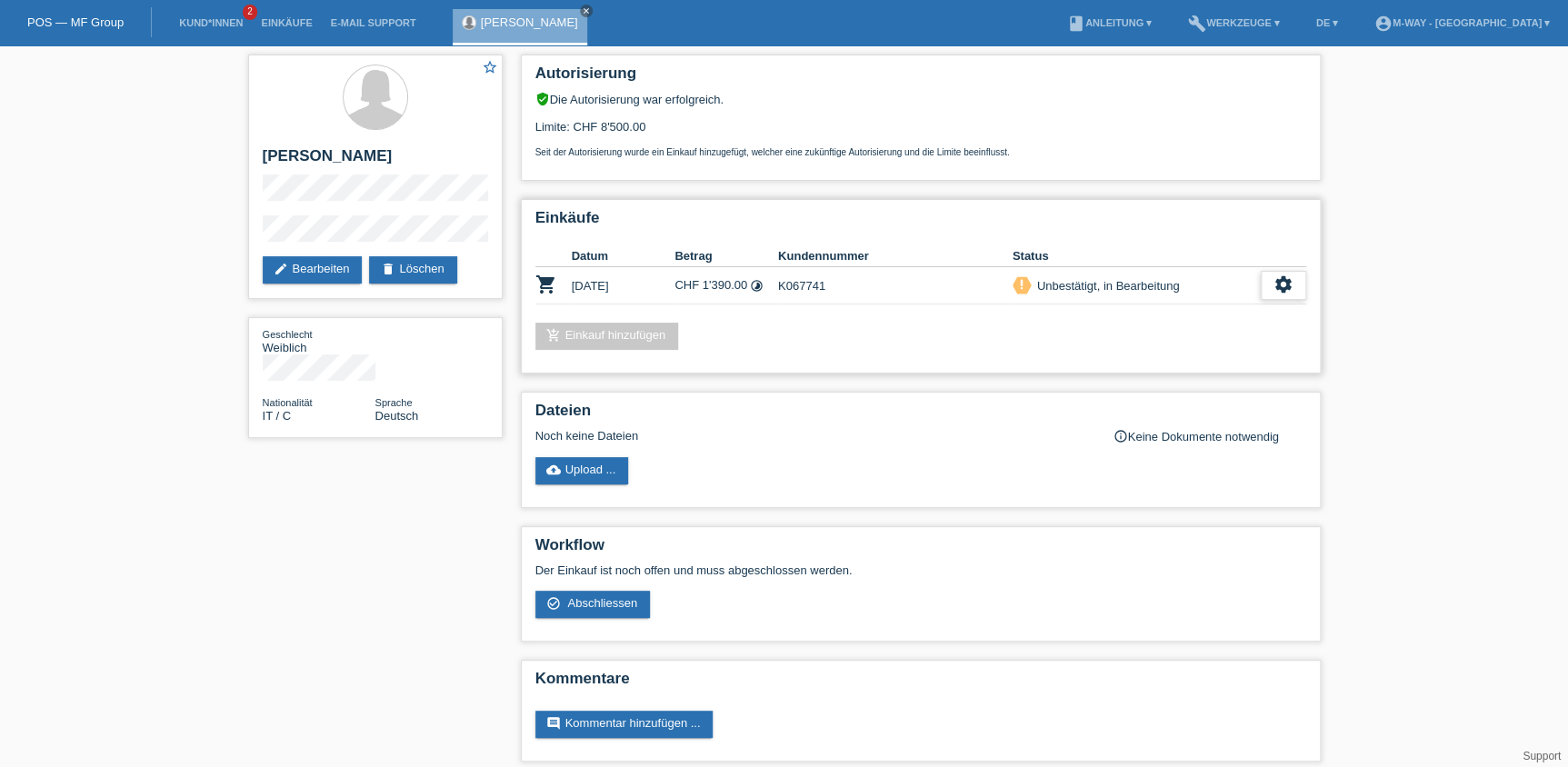
click at [1287, 282] on icon "settings" at bounding box center [1283, 284] width 20 height 20
click at [1134, 362] on span "Abschliessen" at bounding box center [1135, 365] width 75 height 22
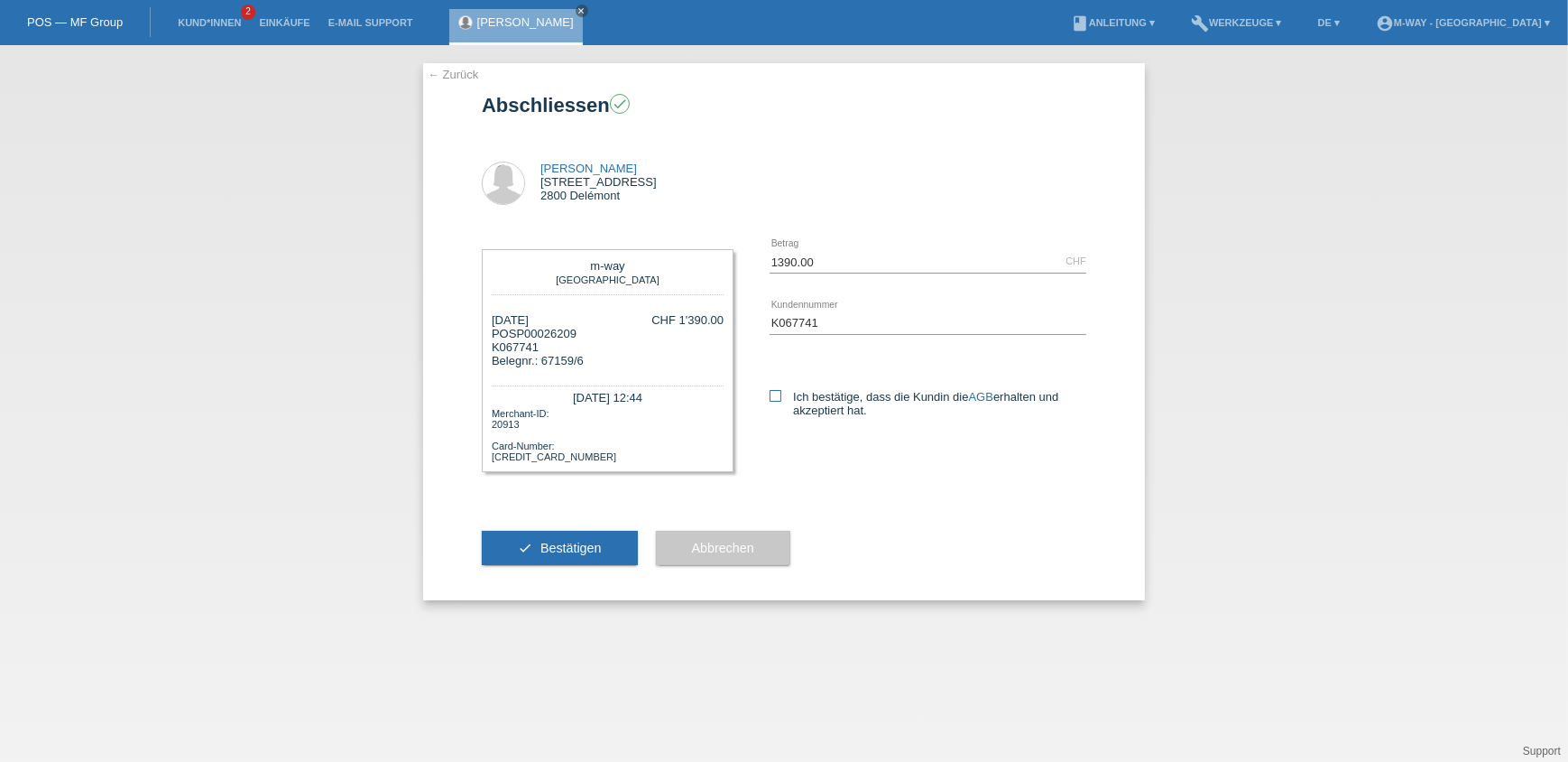
click at [775, 401] on label "Ich bestätige, dass die Kundin die AGB erhalten und akzeptiert hat." at bounding box center [928, 404] width 317 height 27
click at [775, 401] on input "Ich bestätige, dass die Kundin die AGB erhalten und akzeptiert hat." at bounding box center [775, 396] width 12 height 12
checkbox input "true"
click at [544, 550] on span "Bestätigen" at bounding box center [570, 547] width 61 height 15
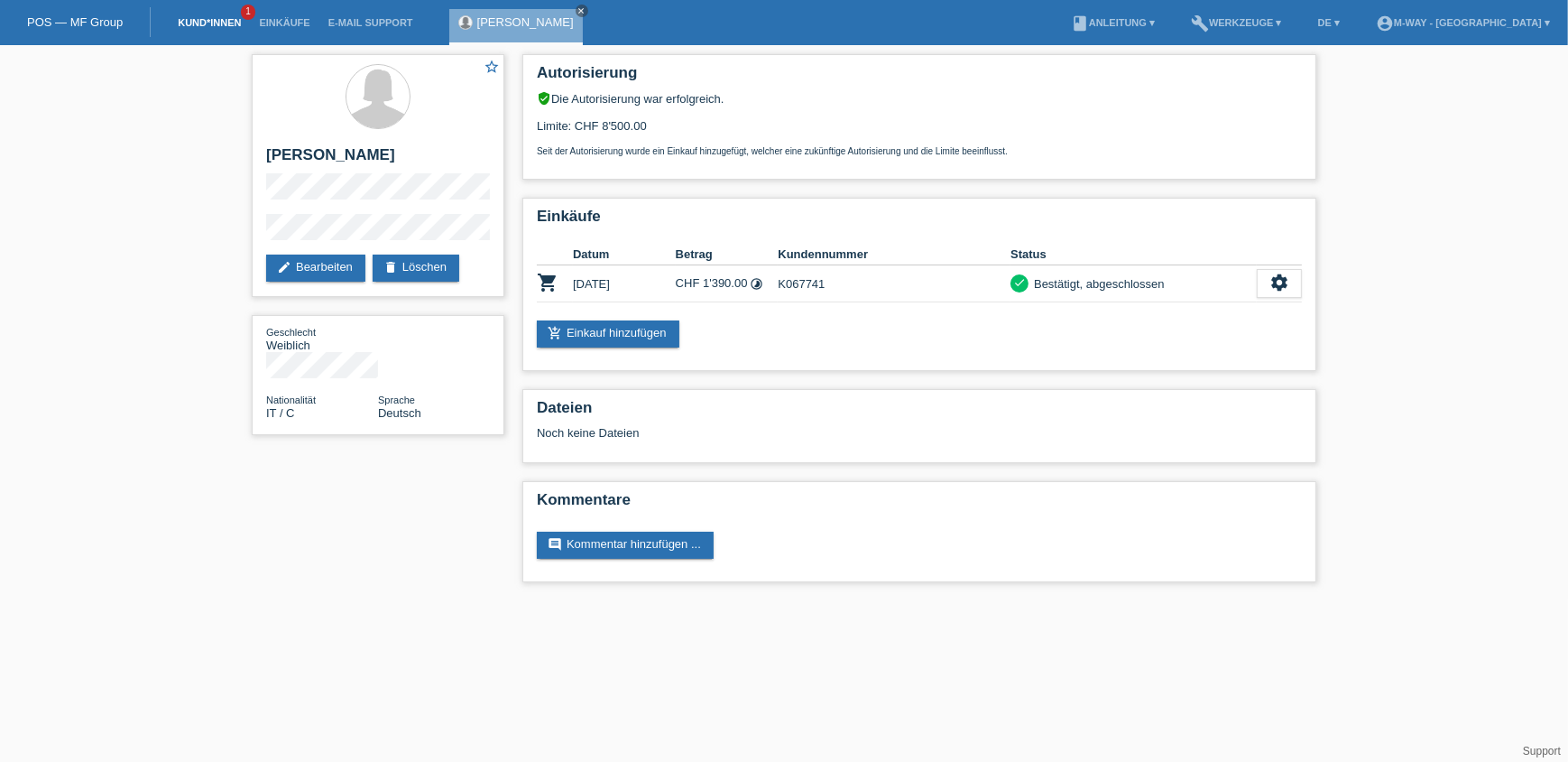
click at [194, 23] on link "Kund*innen" at bounding box center [208, 22] width 81 height 11
